Goal: Obtain resource: Obtain resource

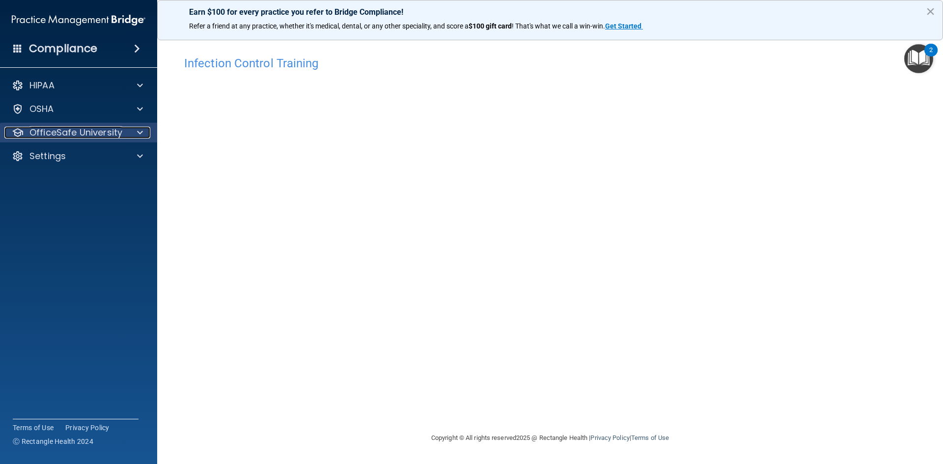
click at [139, 131] on span at bounding box center [140, 133] width 6 height 12
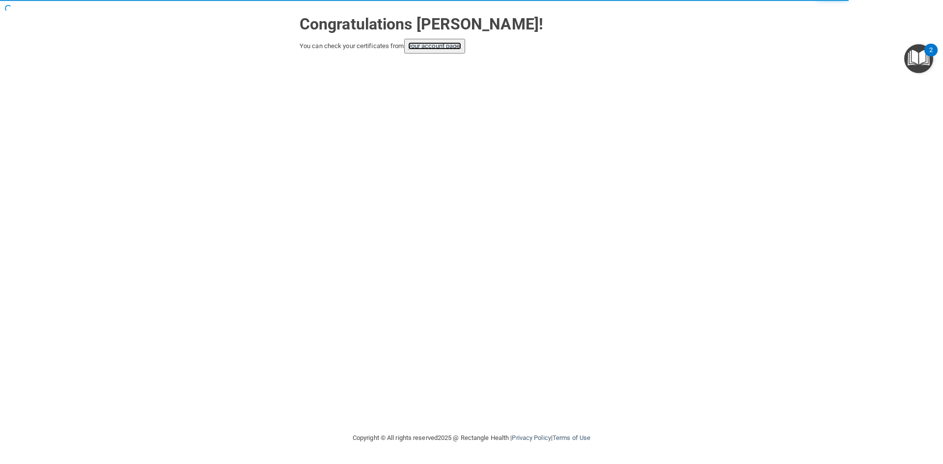
click at [437, 45] on link "your account page!" at bounding box center [435, 45] width 54 height 7
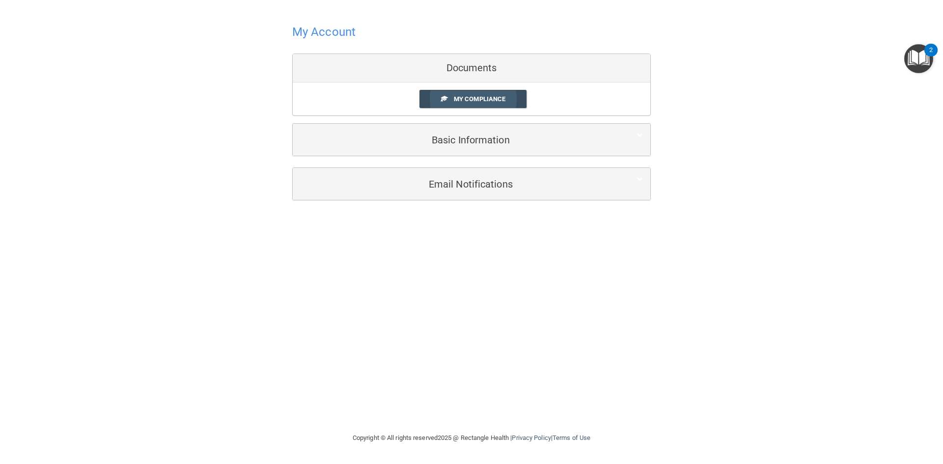
click at [464, 96] on span "My Compliance" at bounding box center [480, 98] width 52 height 7
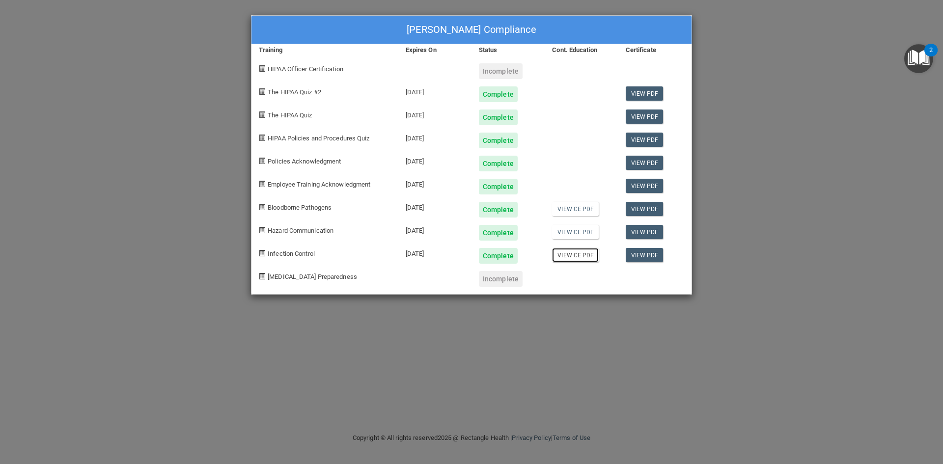
click at [576, 256] on link "View CE PDF" at bounding box center [575, 255] width 47 height 14
